Goal: Transaction & Acquisition: Purchase product/service

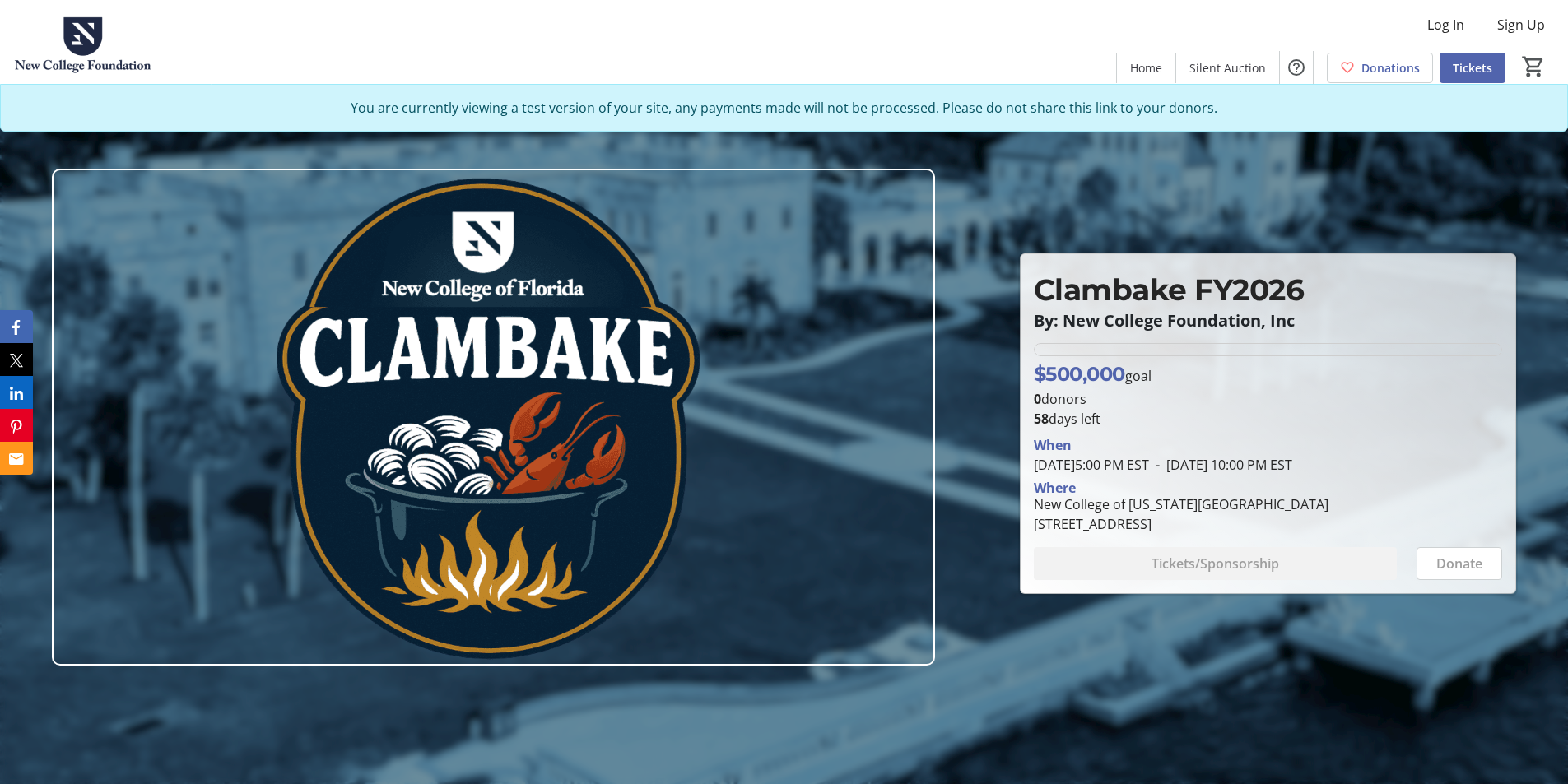
click at [1475, 63] on span "Tickets" at bounding box center [1473, 67] width 40 height 17
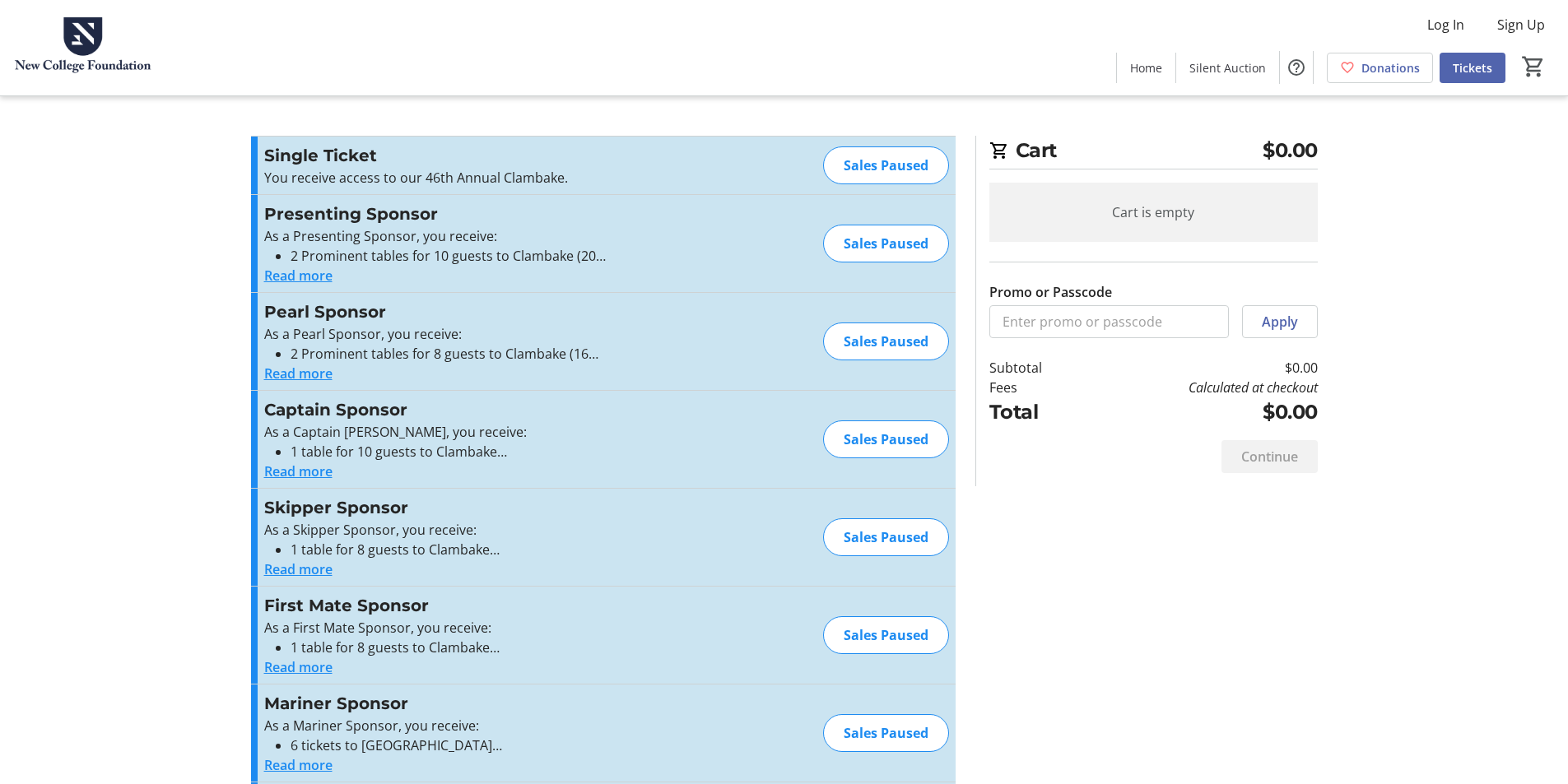
click at [318, 274] on button "Read more" at bounding box center [298, 276] width 69 height 20
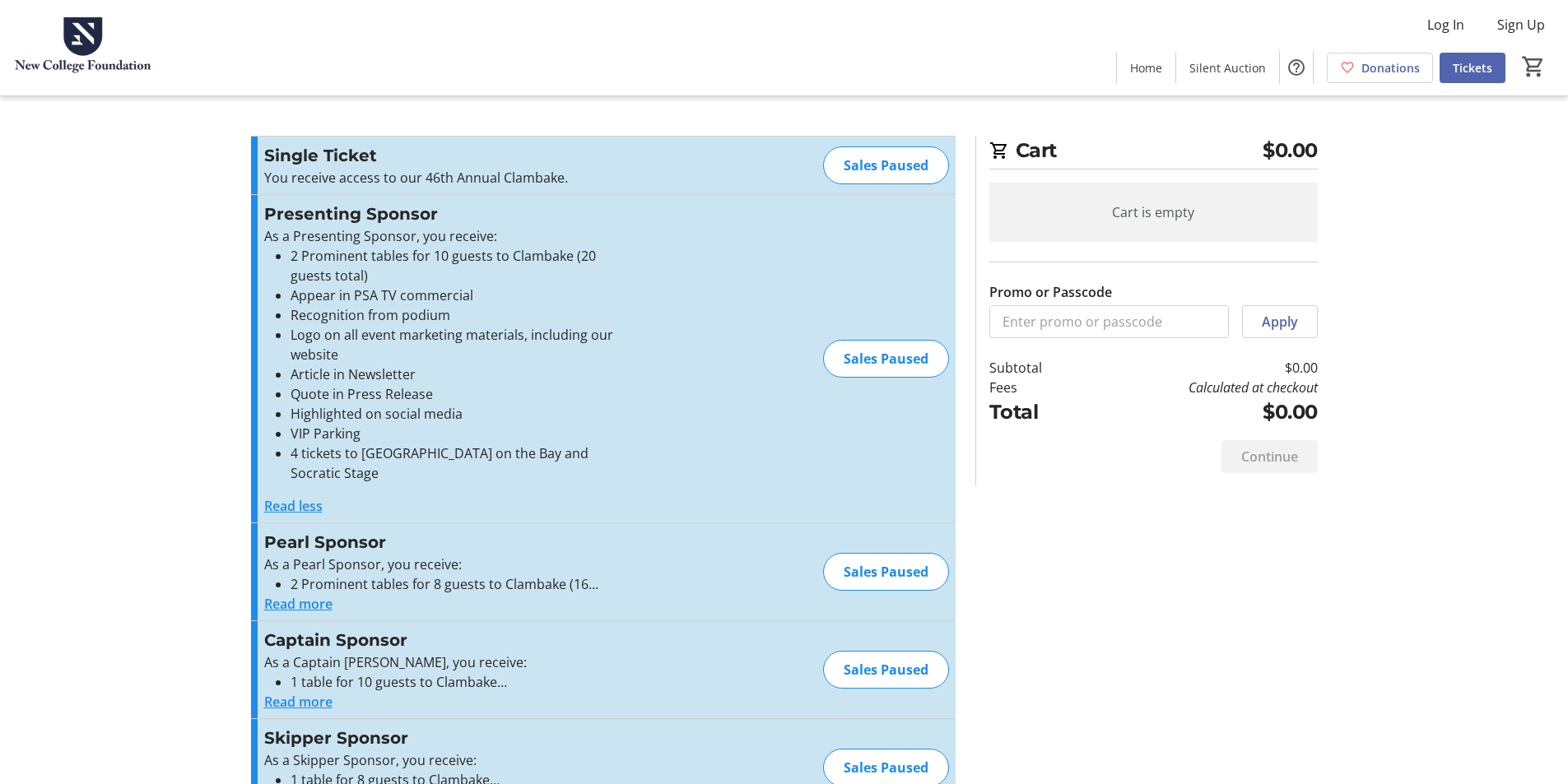
click at [317, 594] on button "Read more" at bounding box center [298, 604] width 69 height 20
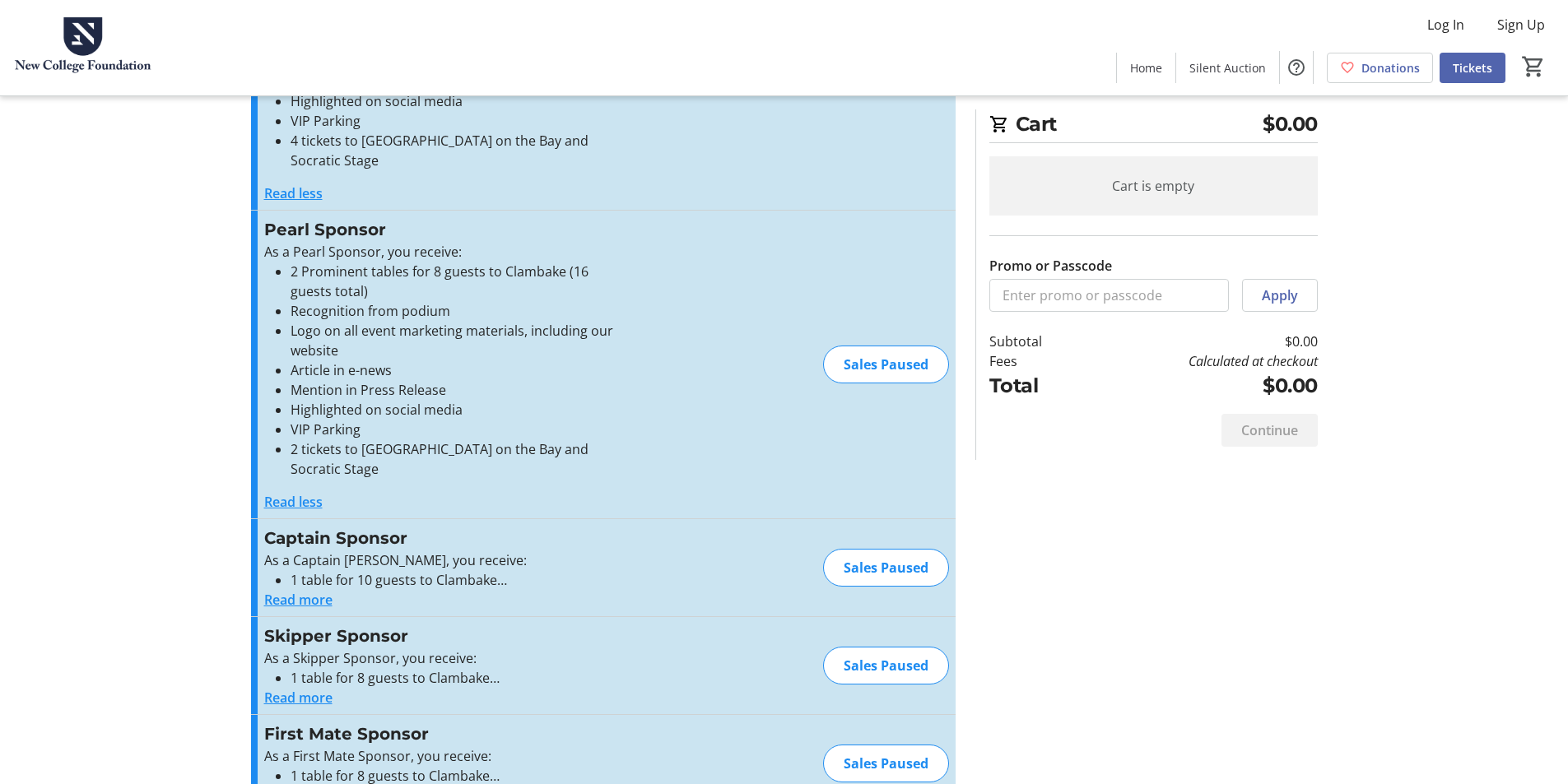
scroll to position [329, 0]
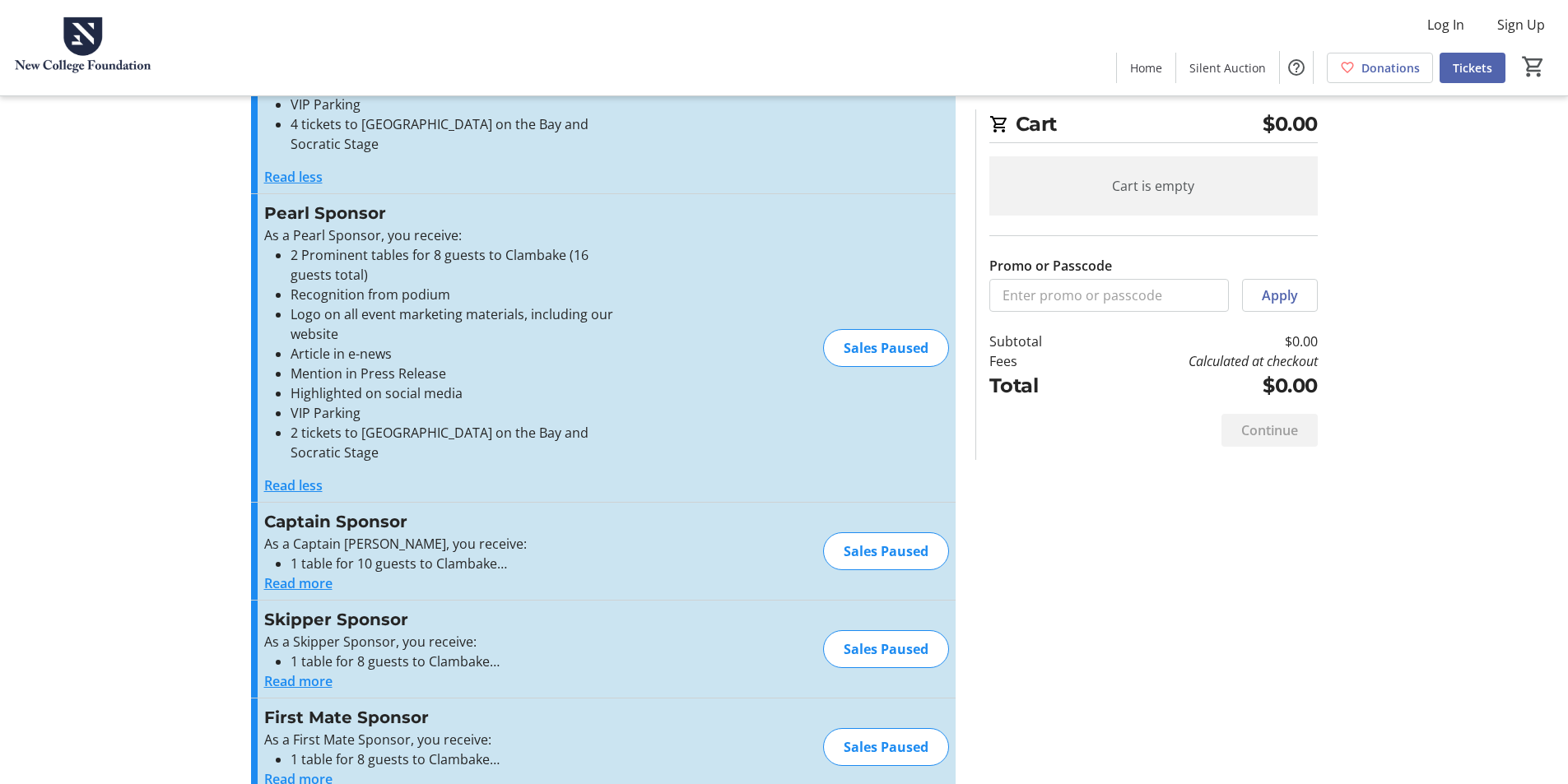
click at [308, 574] on button "Read more" at bounding box center [298, 584] width 69 height 20
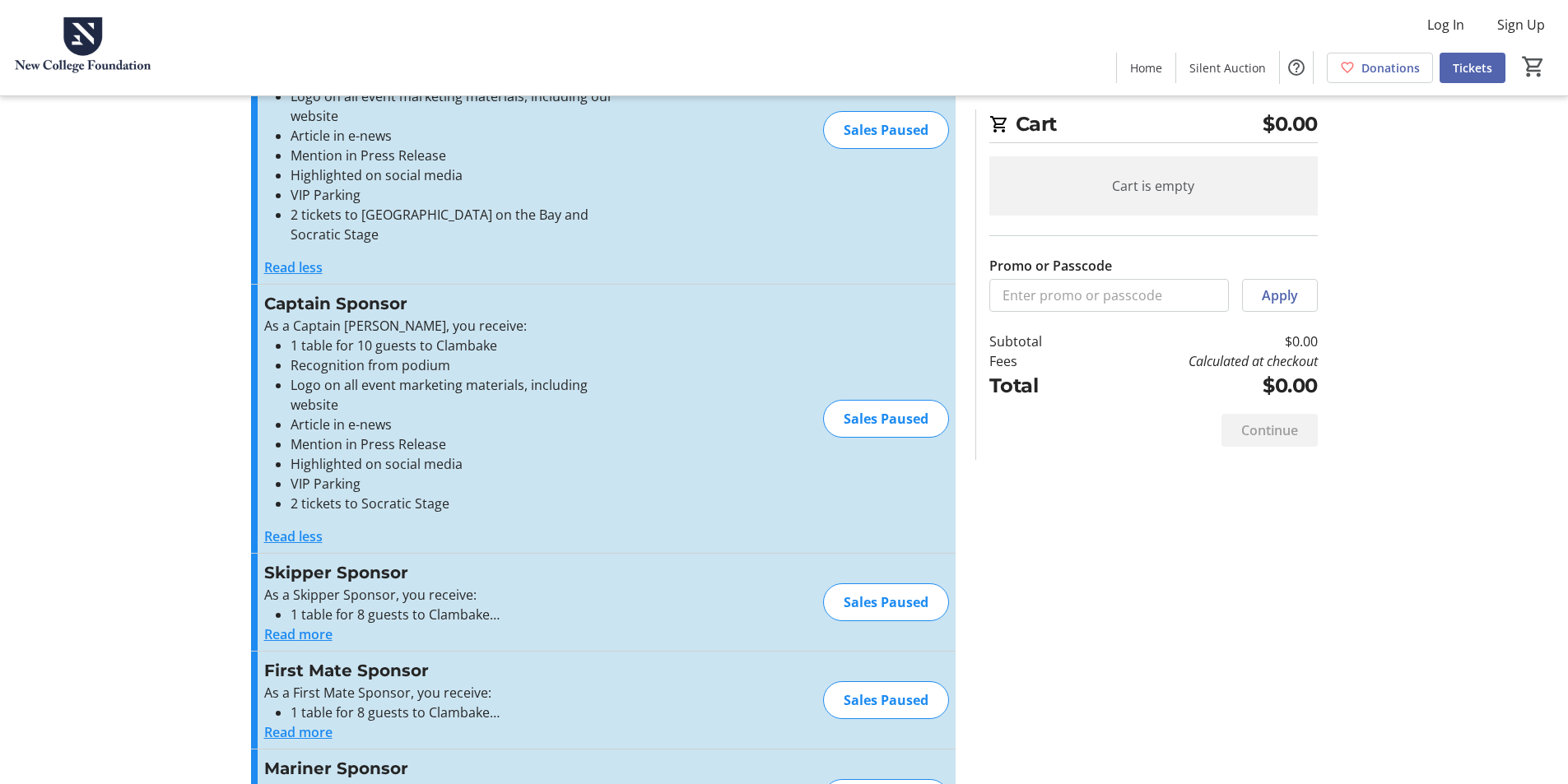
scroll to position [576, 0]
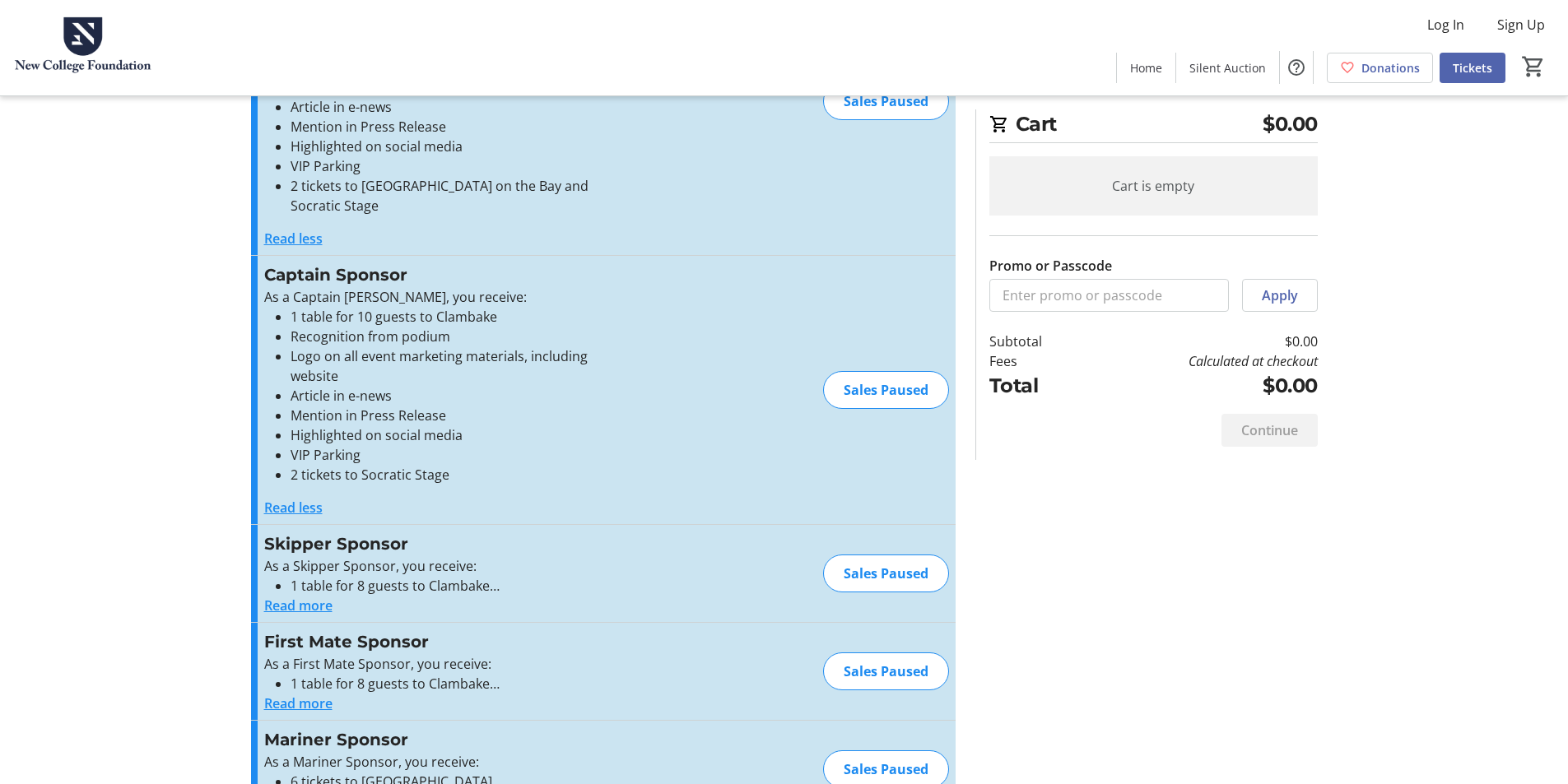
click at [307, 595] on button "Read more" at bounding box center [298, 605] width 69 height 20
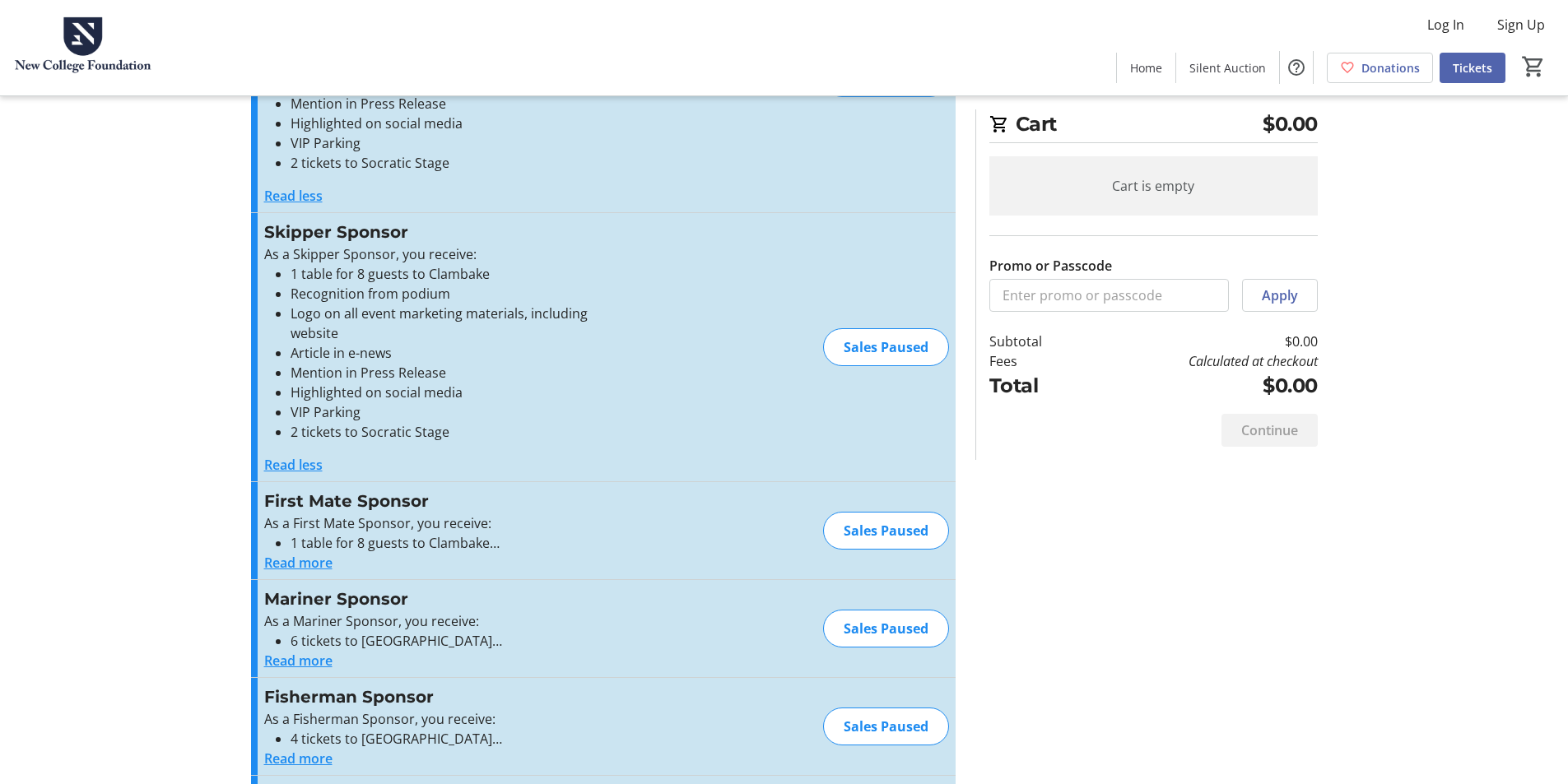
scroll to position [905, 0]
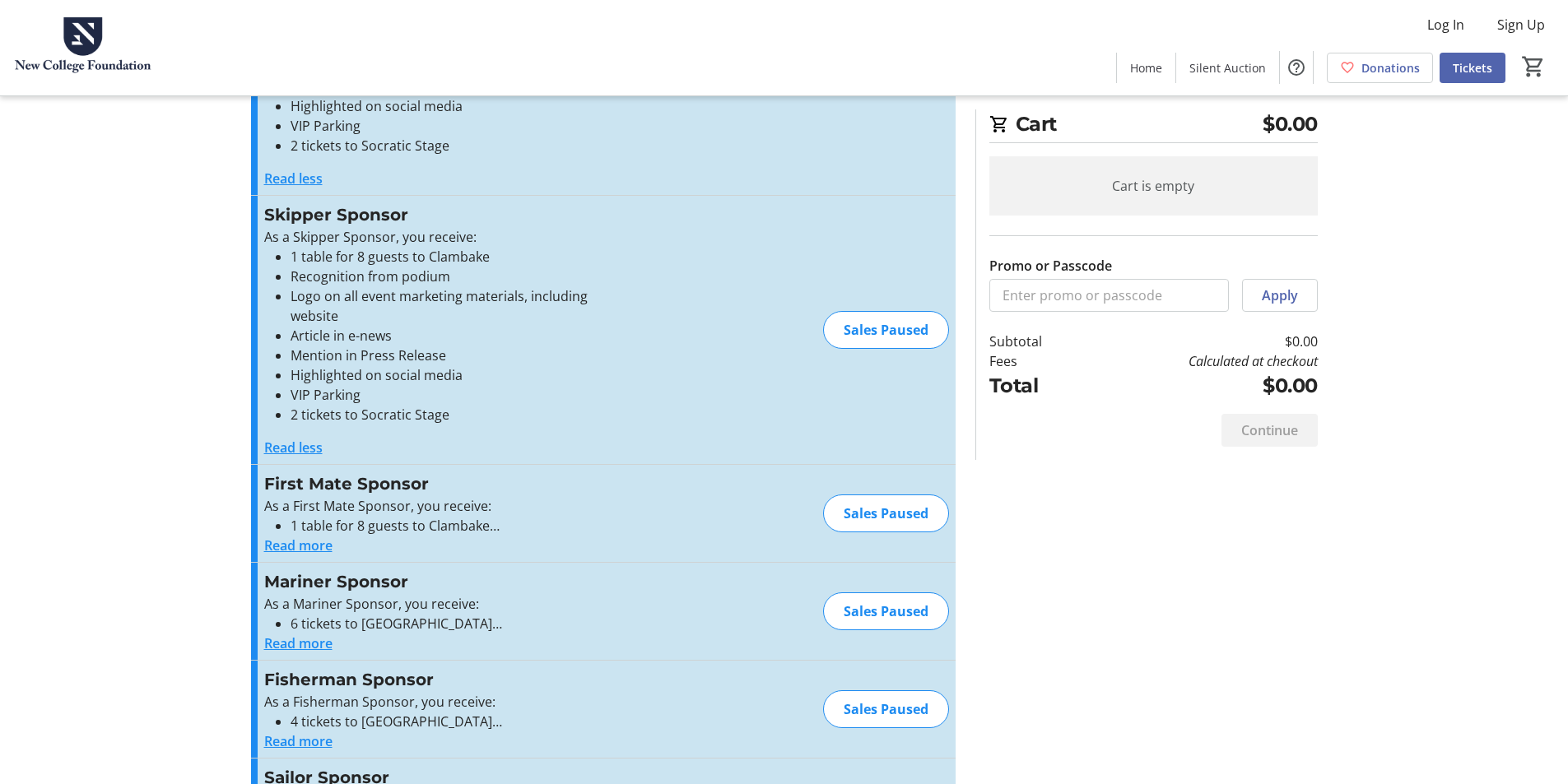
click at [306, 536] on button "Read more" at bounding box center [298, 546] width 69 height 20
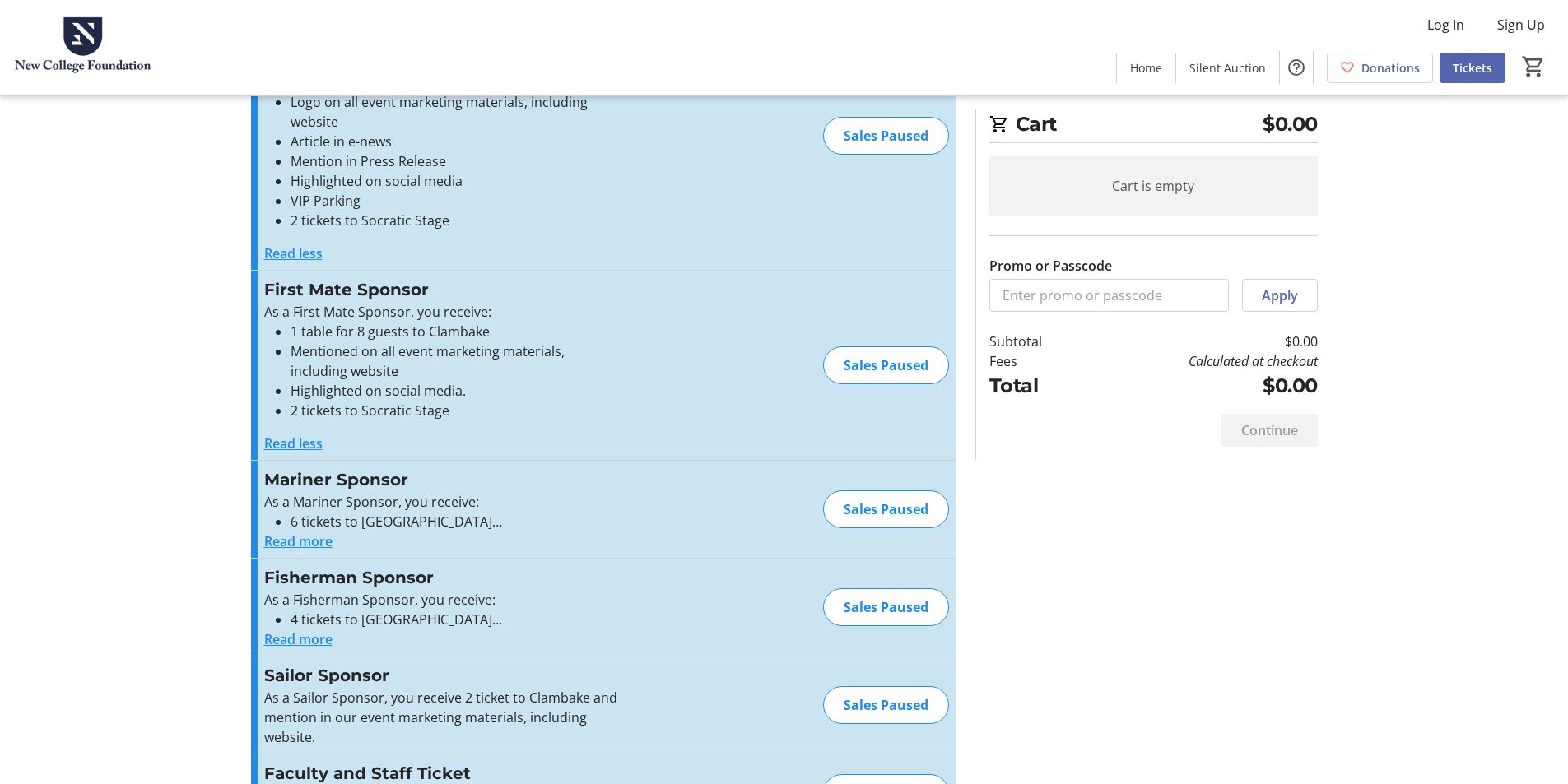
scroll to position [1127, 0]
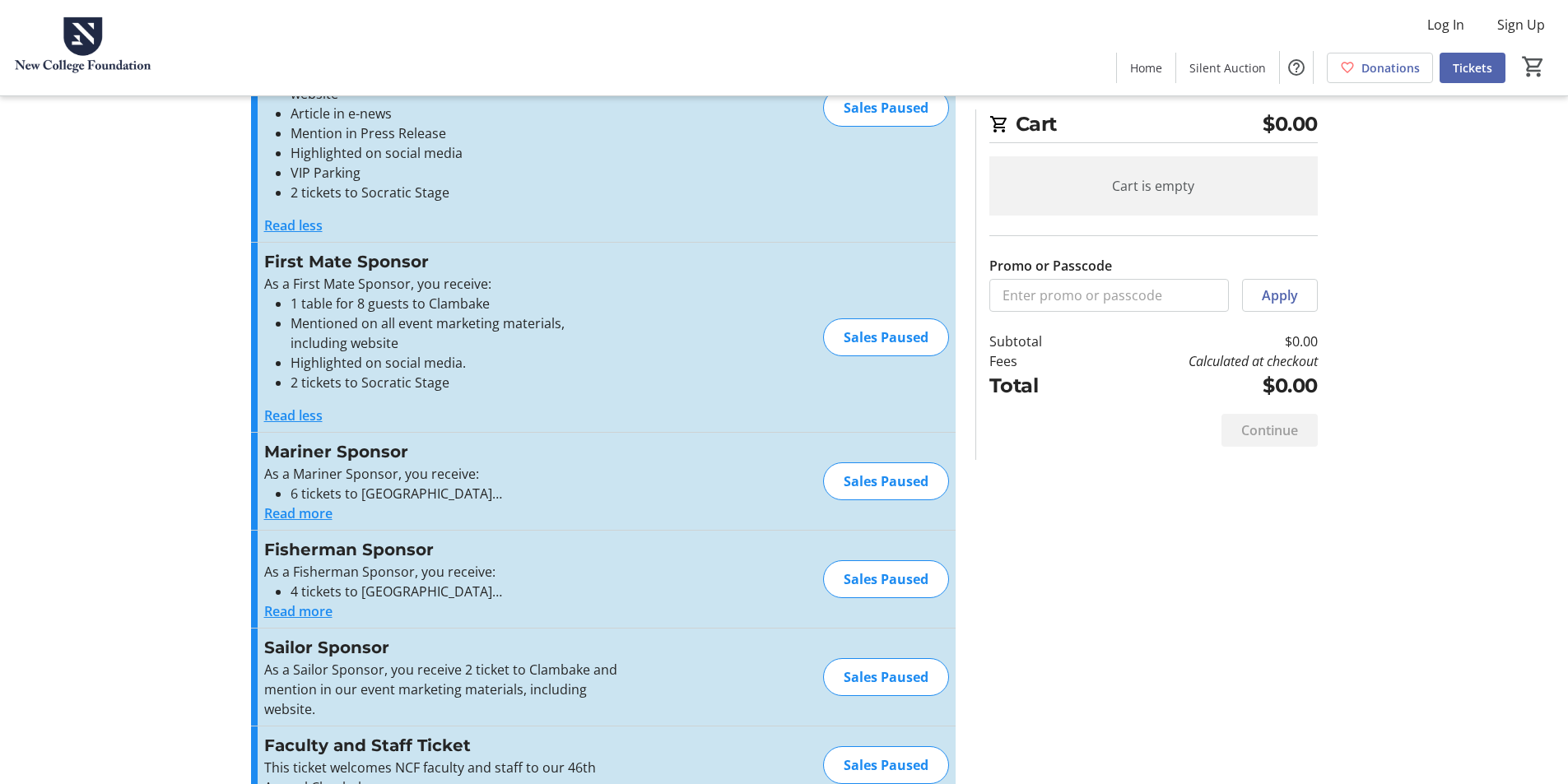
click at [321, 503] on button "Read more" at bounding box center [298, 513] width 69 height 20
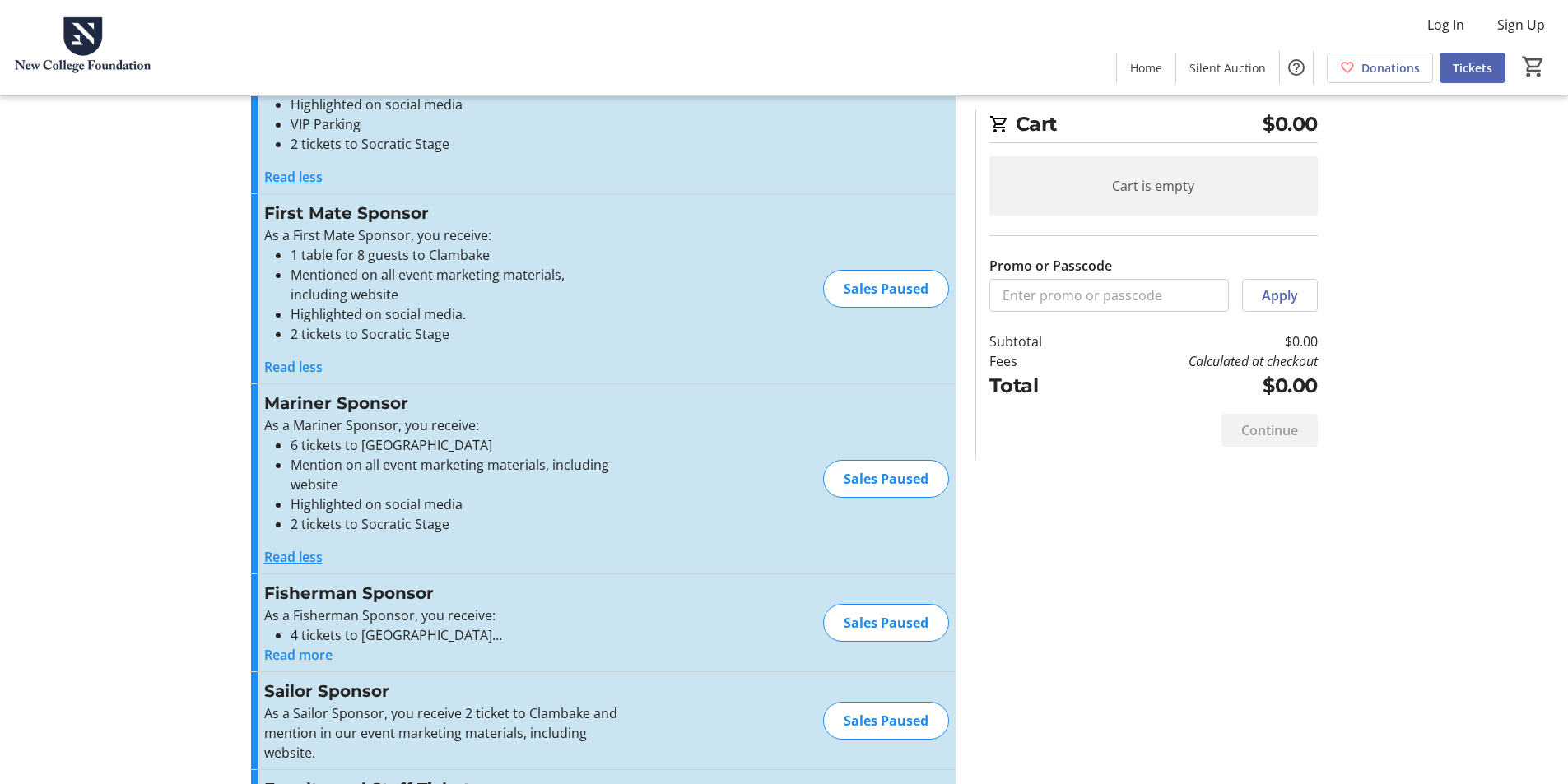
scroll to position [1220, 0]
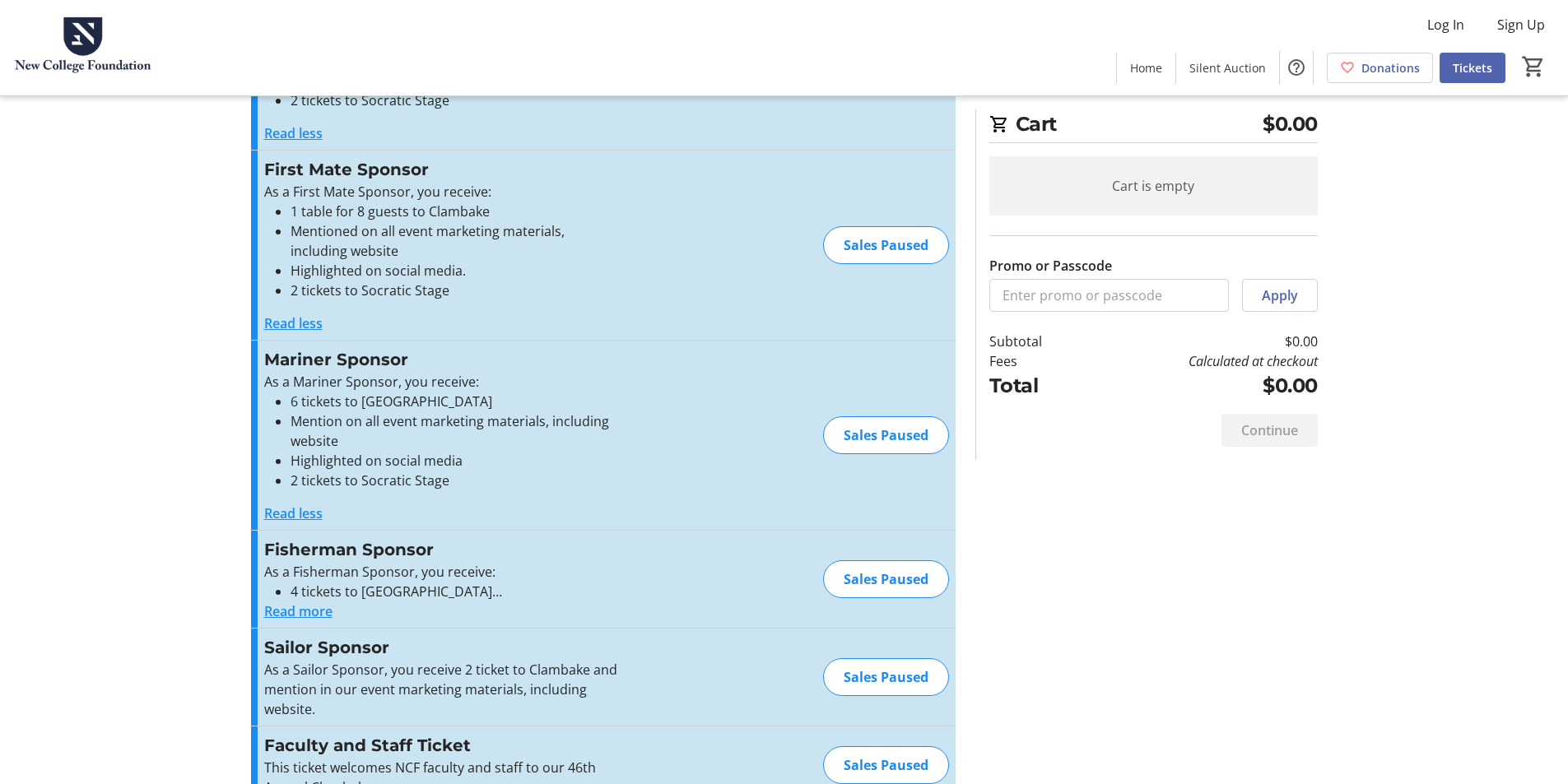
click at [295, 601] on button "Read more" at bounding box center [298, 611] width 69 height 20
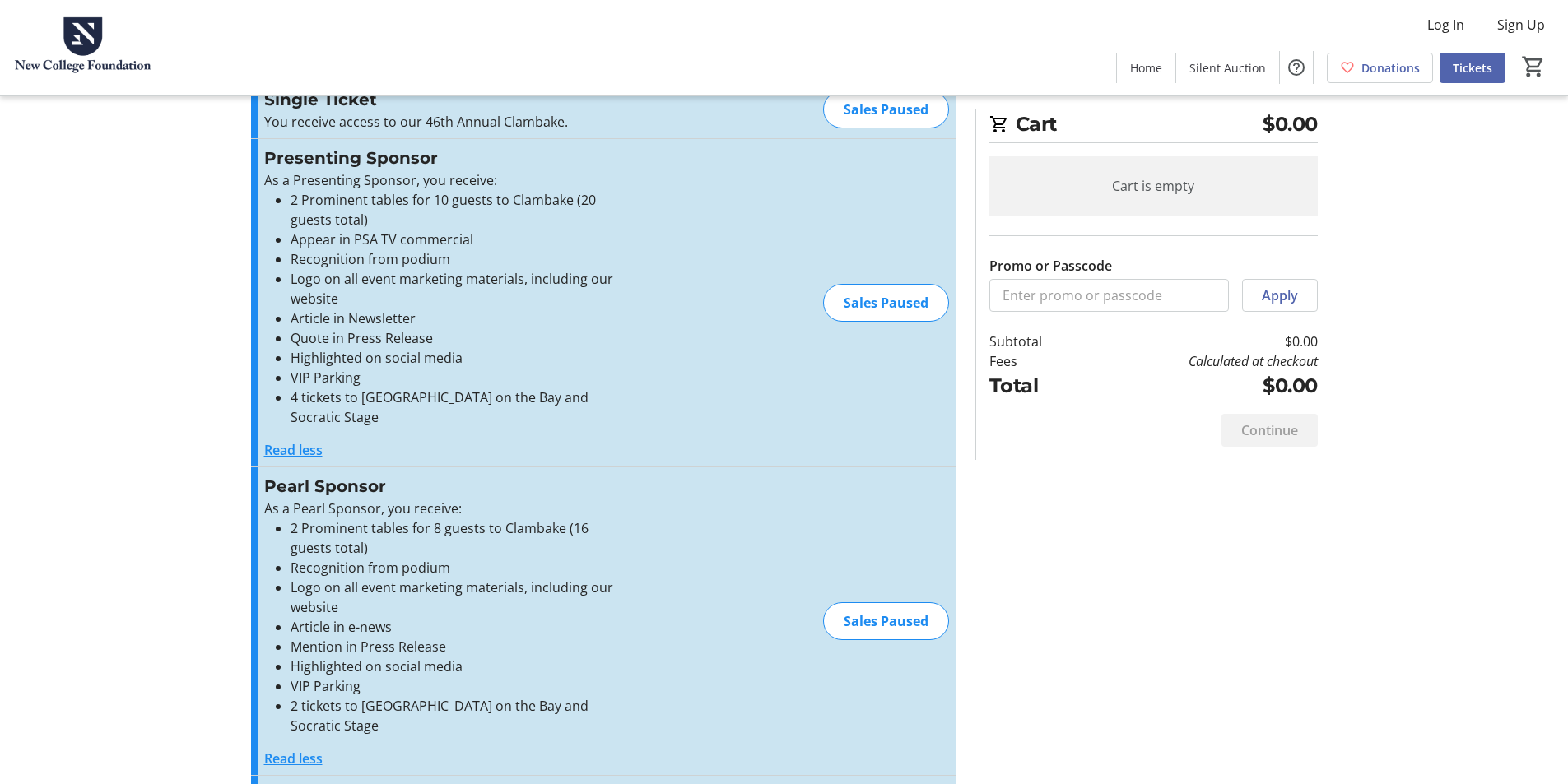
scroll to position [0, 0]
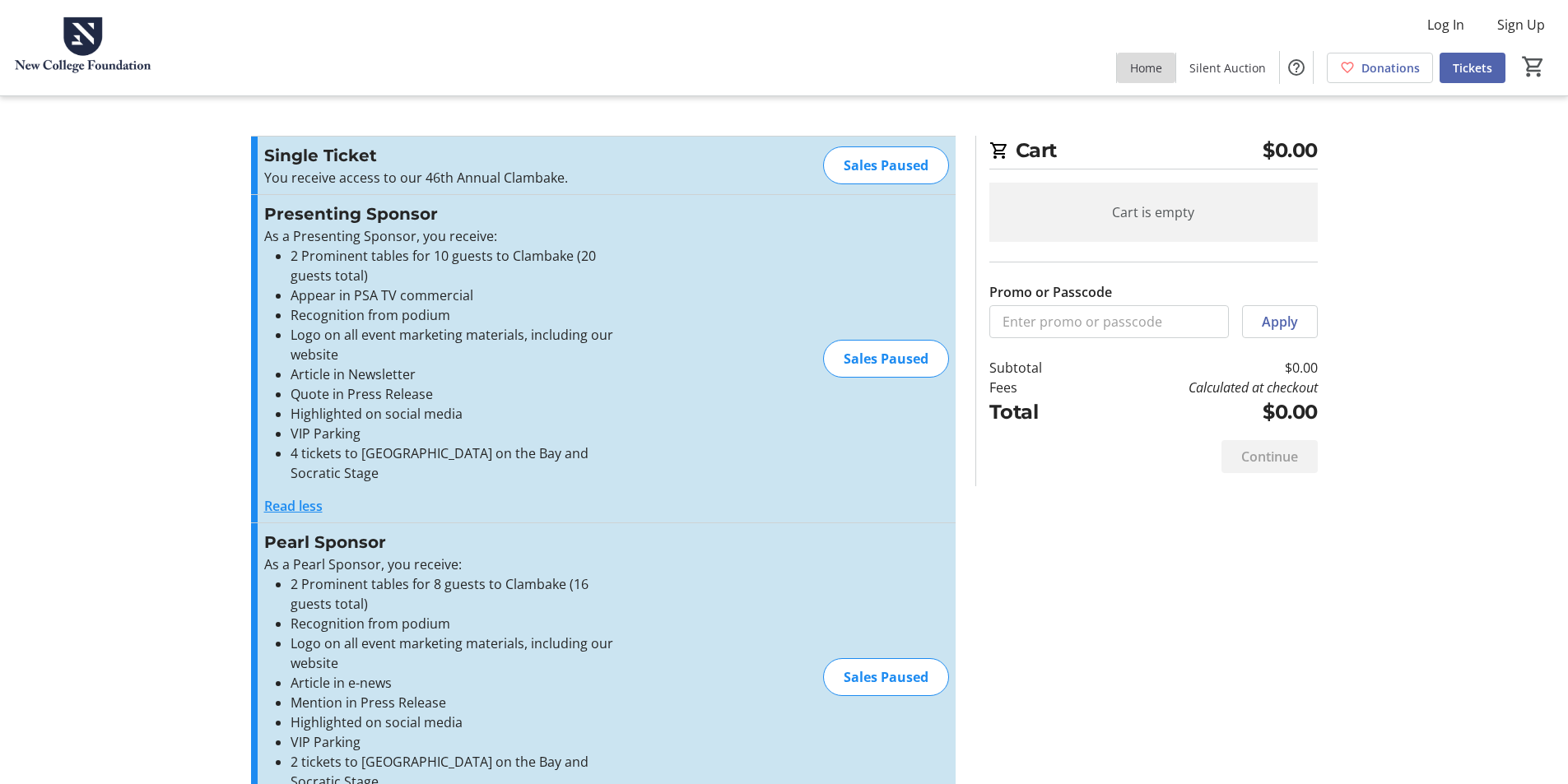
click at [1147, 69] on span "Home" at bounding box center [1146, 67] width 32 height 17
